Goal: Task Accomplishment & Management: Use online tool/utility

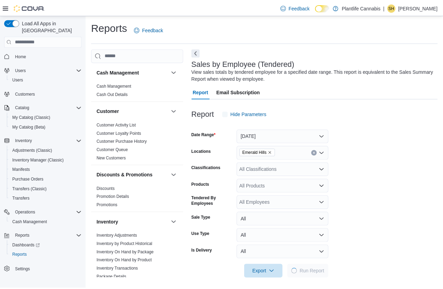
scroll to position [4, 0]
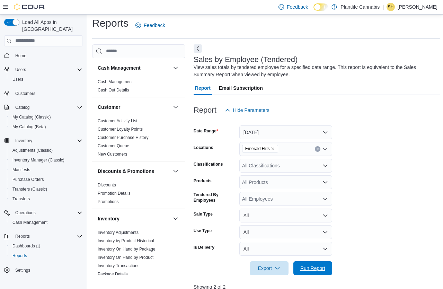
drag, startPoint x: 308, startPoint y: 264, endPoint x: 392, endPoint y: 136, distance: 153.3
click at [308, 265] on span "Run Report" at bounding box center [312, 267] width 25 height 7
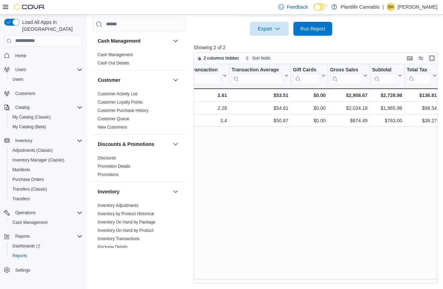
scroll to position [0, 272]
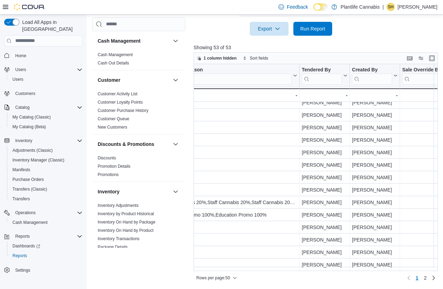
scroll to position [458, 834]
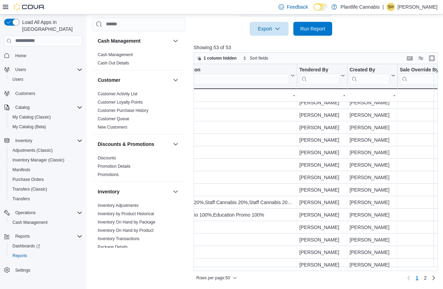
click at [309, 77] on input "search" at bounding box center [319, 78] width 40 height 11
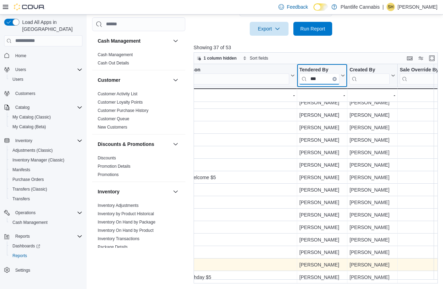
scroll to position [284, 834]
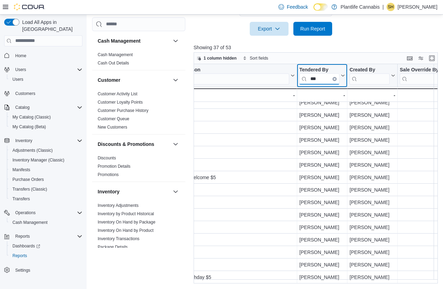
type input "***"
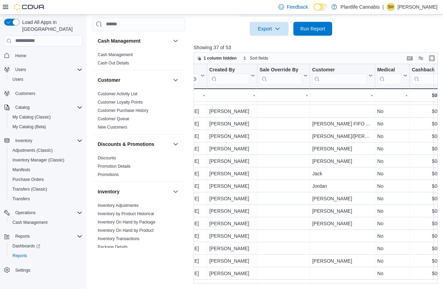
scroll to position [253, 974]
